Goal: Book appointment/travel/reservation

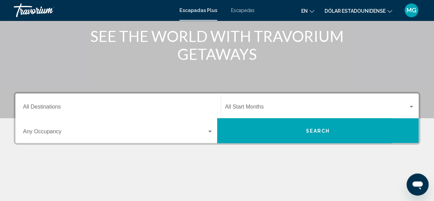
scroll to position [96, 0]
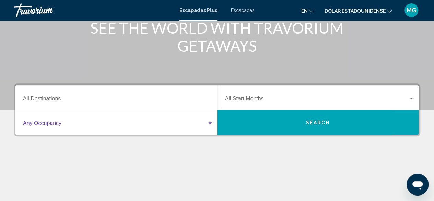
click at [211, 123] on div "Widget de búsqueda" at bounding box center [209, 123] width 3 height 2
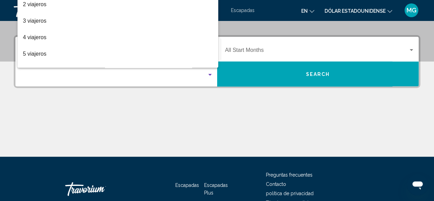
scroll to position [157, 0]
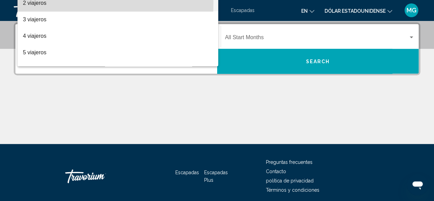
click at [78, 3] on span "2 viajeros" at bounding box center [118, 3] width 190 height 16
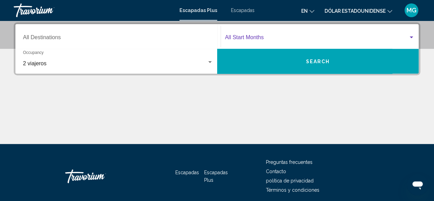
click at [287, 36] on span "Widget de búsqueda" at bounding box center [316, 39] width 183 height 6
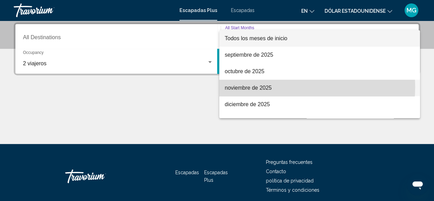
click at [263, 87] on font "noviembre de 2025" at bounding box center [248, 88] width 47 height 6
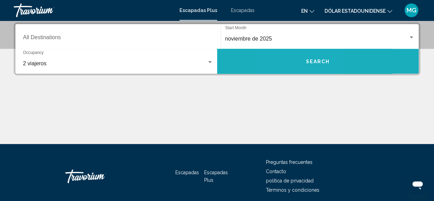
click at [294, 64] on button "Search" at bounding box center [318, 61] width 202 height 25
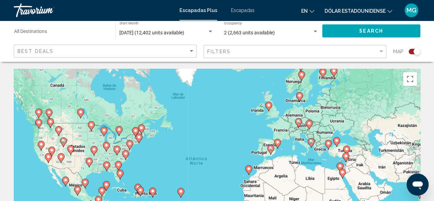
click at [272, 154] on gmp-advanced-marker "Contenido principal" at bounding box center [270, 149] width 7 height 10
type input "**********"
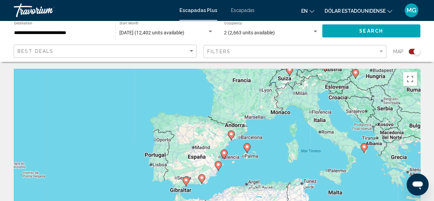
click at [156, 157] on div "Para desplazarte, pulsa las teclas [PERSON_NAME]. Para activar la función de ar…" at bounding box center [217, 172] width 406 height 206
click at [160, 161] on div "Para desplazarte, pulsa las teclas [PERSON_NAME]. Para activar la función de ar…" at bounding box center [217, 172] width 406 height 206
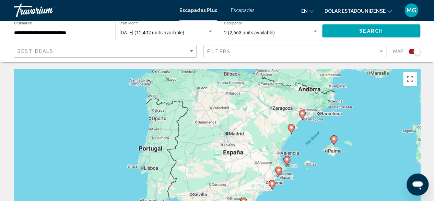
click at [160, 161] on div "Para desplazarte, pulsa las teclas [PERSON_NAME]. Para activar la función de ar…" at bounding box center [217, 172] width 406 height 206
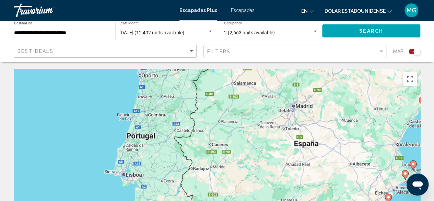
click at [258, 10] on div "Escapadas Plus Escapadas en English Español Français Italiano Português русский…" at bounding box center [217, 10] width 434 height 14
click at [242, 10] on font "Escapadas" at bounding box center [243, 10] width 24 height 5
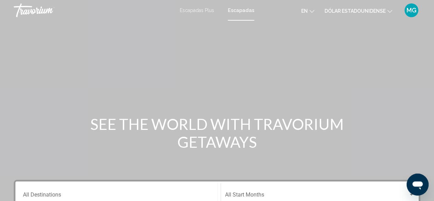
scroll to position [176, 0]
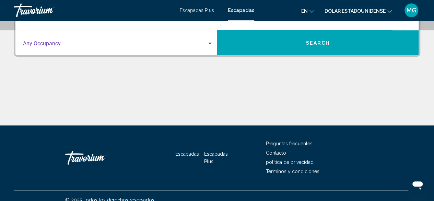
click at [209, 45] on div "Search widget" at bounding box center [210, 43] width 6 height 5
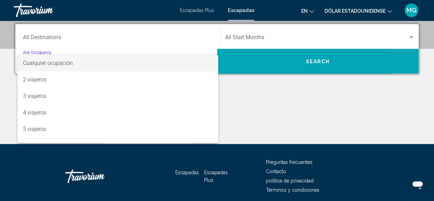
scroll to position [157, 0]
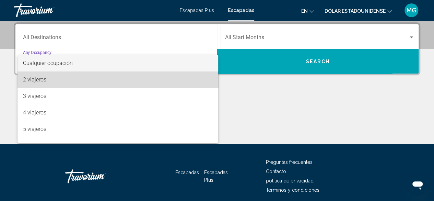
click at [121, 74] on span "2 viajeros" at bounding box center [118, 79] width 190 height 16
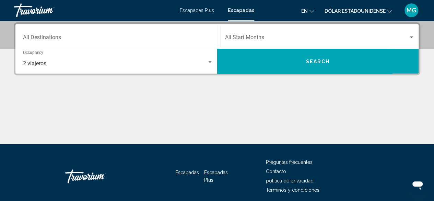
click at [262, 35] on div "Start Month All Start Months" at bounding box center [320, 37] width 190 height 22
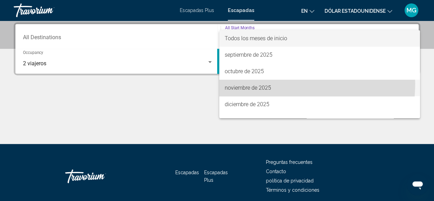
click at [246, 83] on span "noviembre de 2025" at bounding box center [320, 88] width 190 height 16
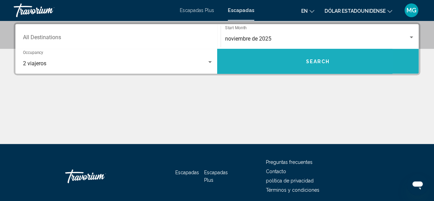
click at [275, 58] on button "Search" at bounding box center [318, 61] width 202 height 25
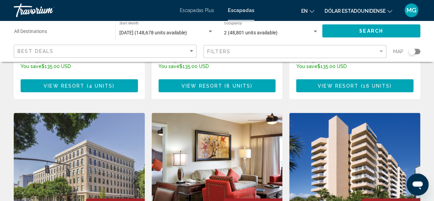
scroll to position [702, 0]
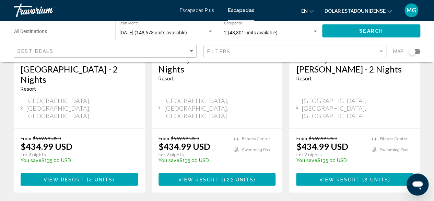
click at [192, 47] on div "Best Deals" at bounding box center [105, 51] width 177 height 13
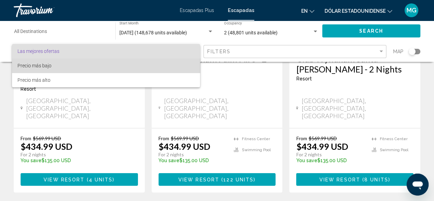
click at [172, 60] on span "Precio más bajo" at bounding box center [105, 65] width 177 height 14
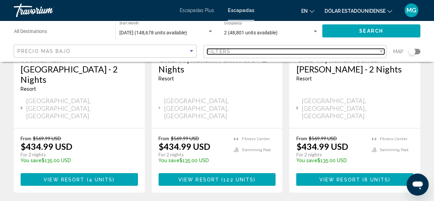
click at [250, 50] on div "Filters" at bounding box center [292, 51] width 171 height 5
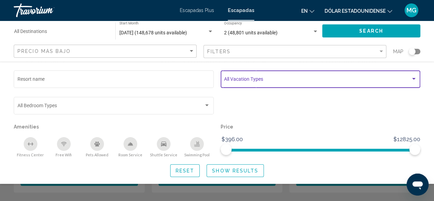
click at [410, 81] on div "Search widget" at bounding box center [413, 78] width 6 height 5
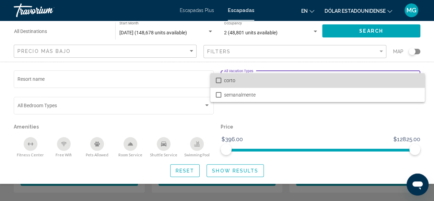
click at [221, 82] on mat-pseudo-checkbox at bounding box center [218, 79] width 5 height 5
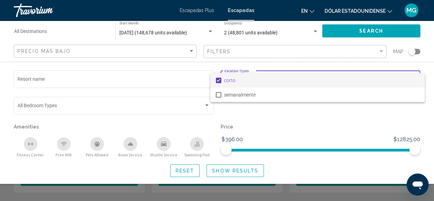
click at [230, 172] on div at bounding box center [217, 100] width 434 height 201
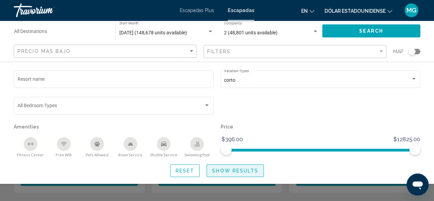
click at [230, 172] on span "Show Results" at bounding box center [235, 170] width 46 height 5
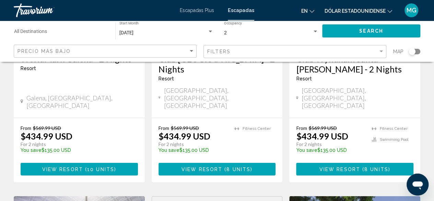
scroll to position [527, 0]
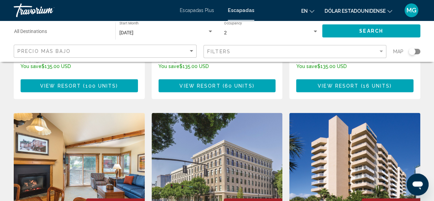
click at [73, 28] on div "Destination All Destinations" at bounding box center [61, 31] width 94 height 19
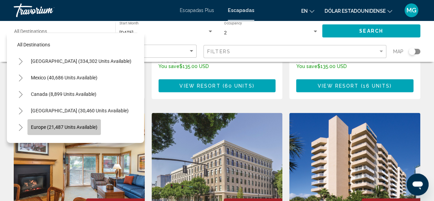
click at [63, 126] on span "Europe (21,487 units available)" at bounding box center [64, 126] width 67 height 5
type input "**********"
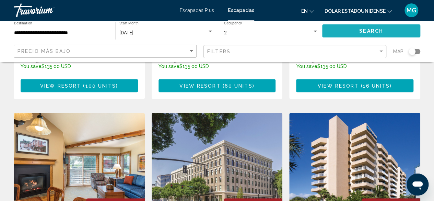
click at [389, 27] on button "Search" at bounding box center [371, 30] width 98 height 13
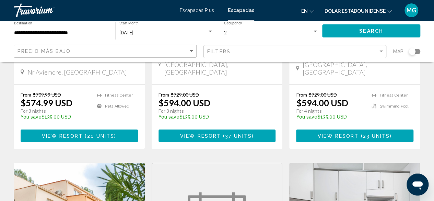
scroll to position [878, 0]
